Goal: Find specific page/section: Find specific page/section

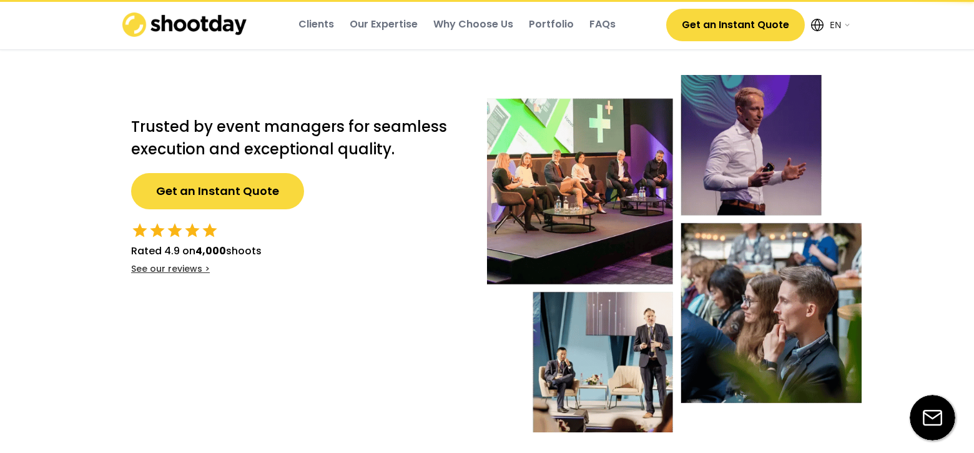
select select ""en""
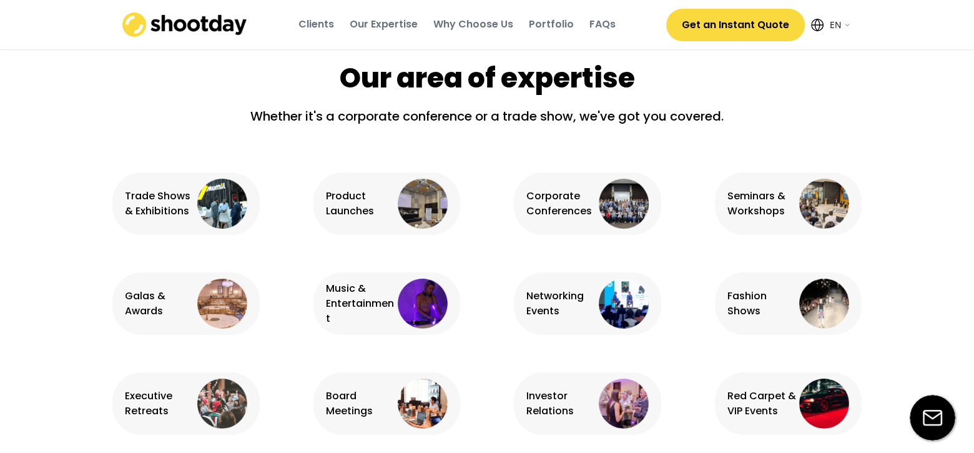
scroll to position [749, 0]
click at [222, 203] on img at bounding box center [222, 203] width 50 height 50
click at [169, 210] on div "Trade Shows & Exhibitions" at bounding box center [159, 203] width 69 height 30
